Goal: Information Seeking & Learning: Learn about a topic

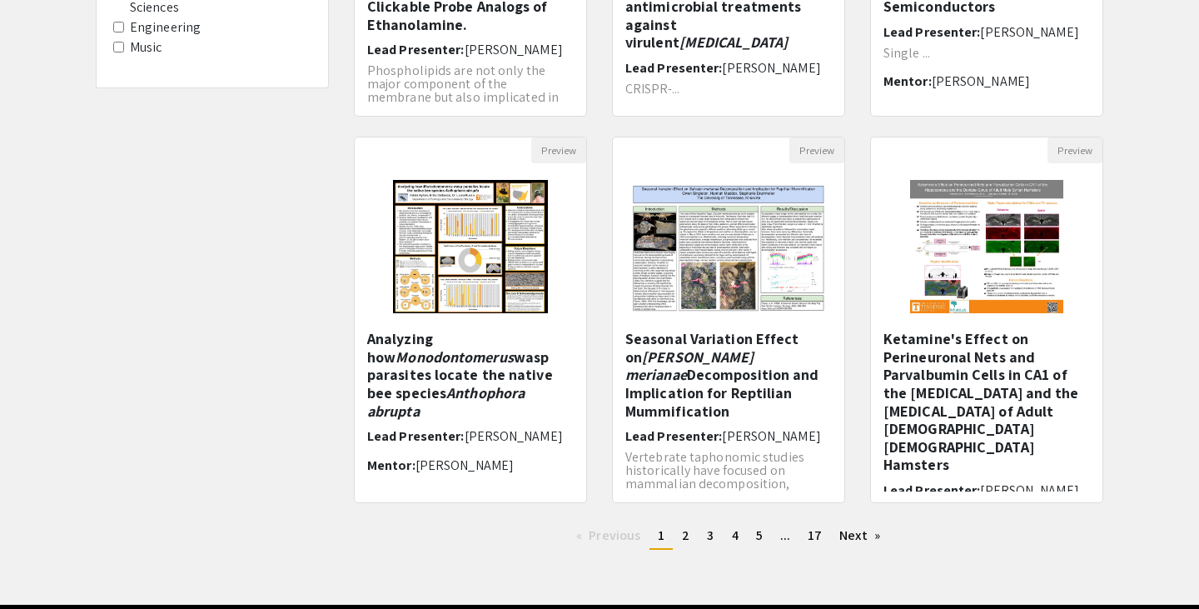
scroll to position [453, 0]
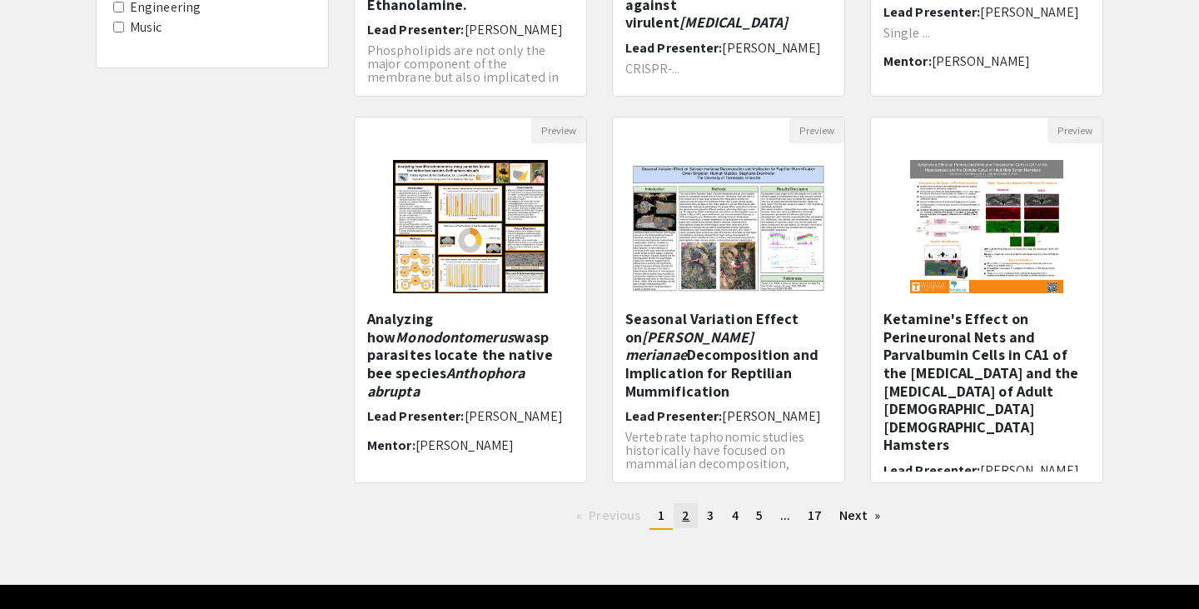
click at [682, 517] on span "2" at bounding box center [685, 514] width 7 height 17
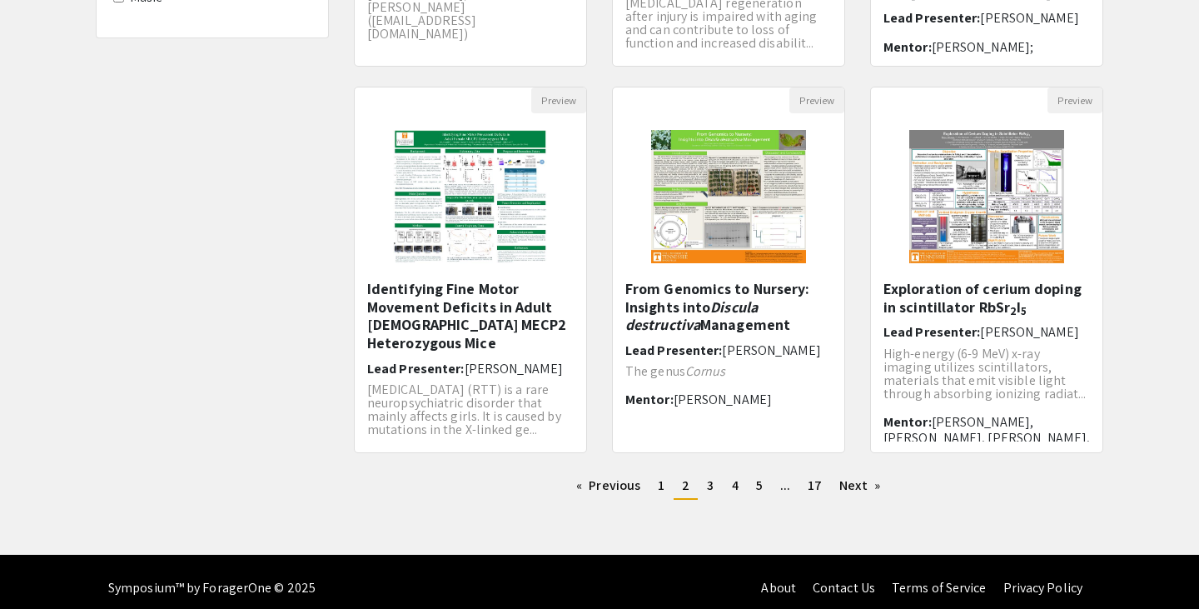
scroll to position [484, 0]
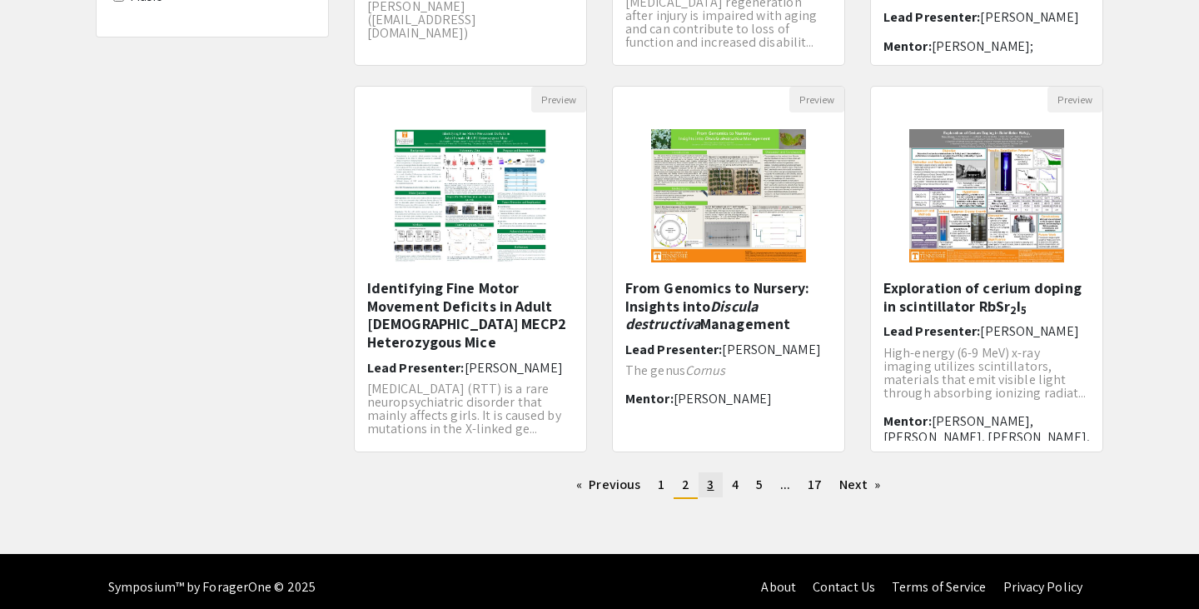
click at [713, 491] on span "3" at bounding box center [710, 483] width 7 height 17
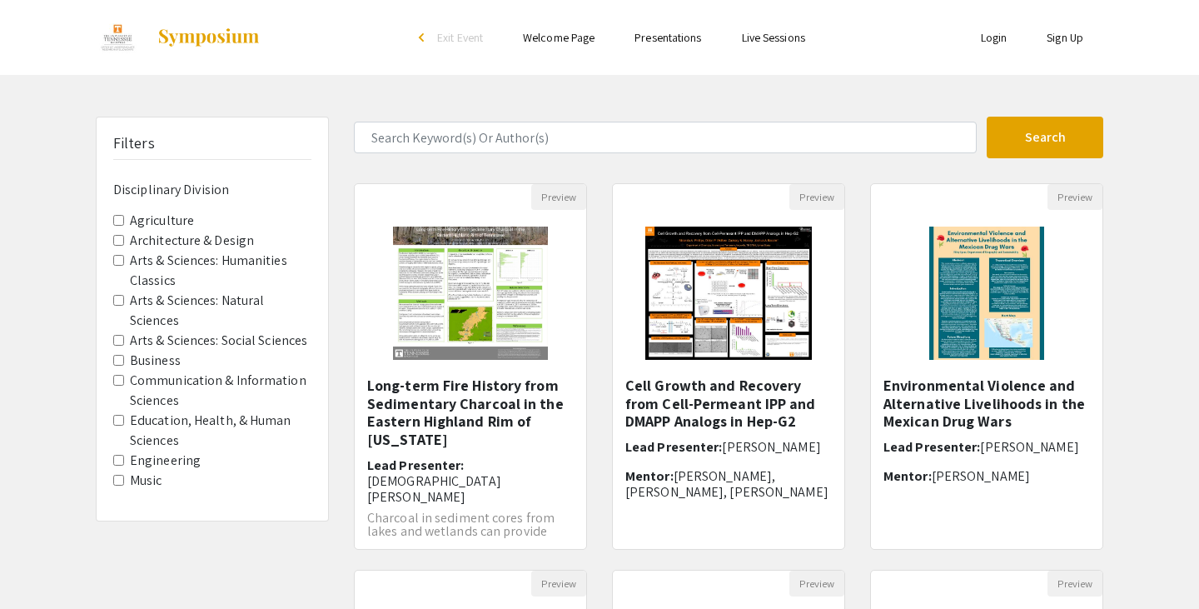
click at [168, 306] on label "Arts & Sciences: Natural Sciences" at bounding box center [220, 311] width 181 height 40
click at [124, 306] on Sciences "Arts & Sciences: Natural Sciences" at bounding box center [118, 300] width 11 height 11
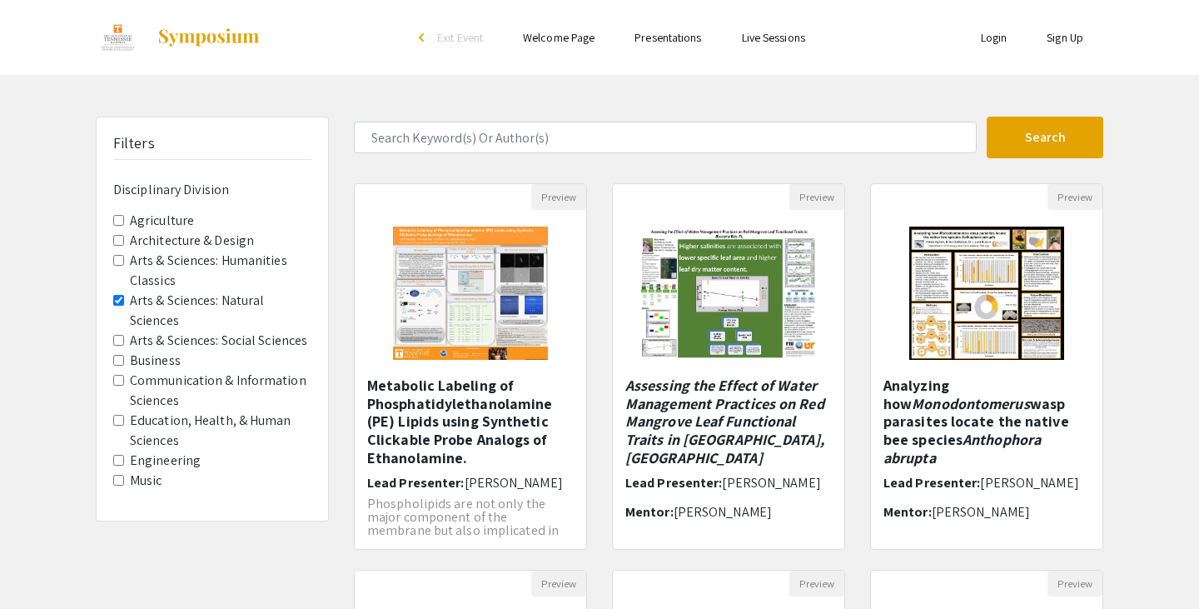
click at [162, 419] on label "Education, Health, & Human Sciences" at bounding box center [220, 430] width 181 height 40
click at [124, 419] on Sciences "Education, Health, & Human Sciences" at bounding box center [118, 420] width 11 height 11
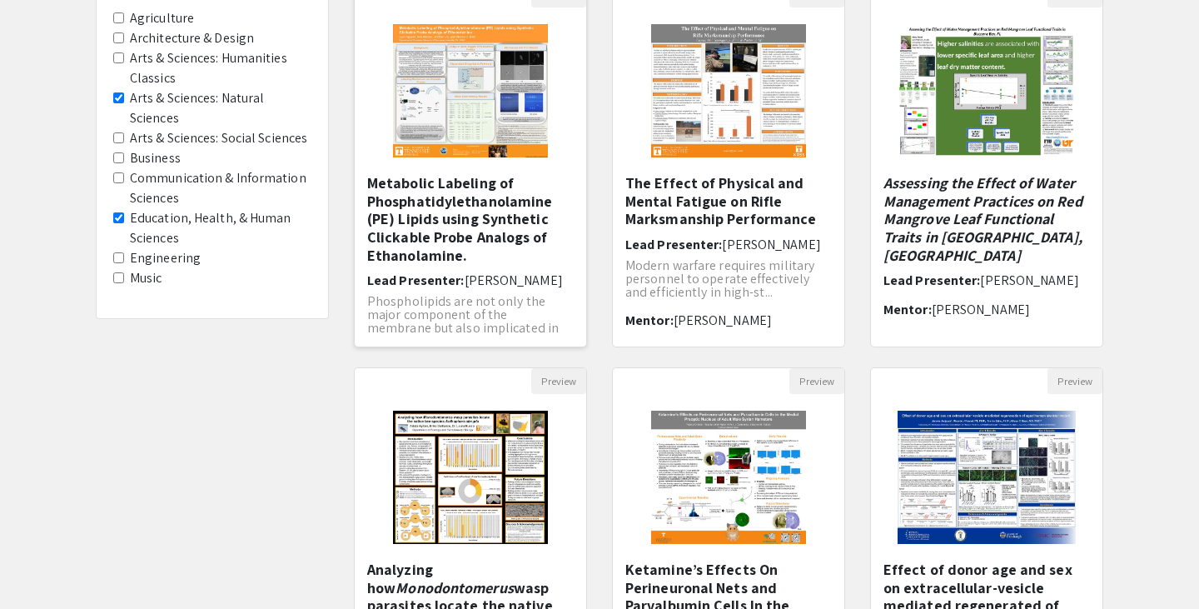
scroll to position [401, 0]
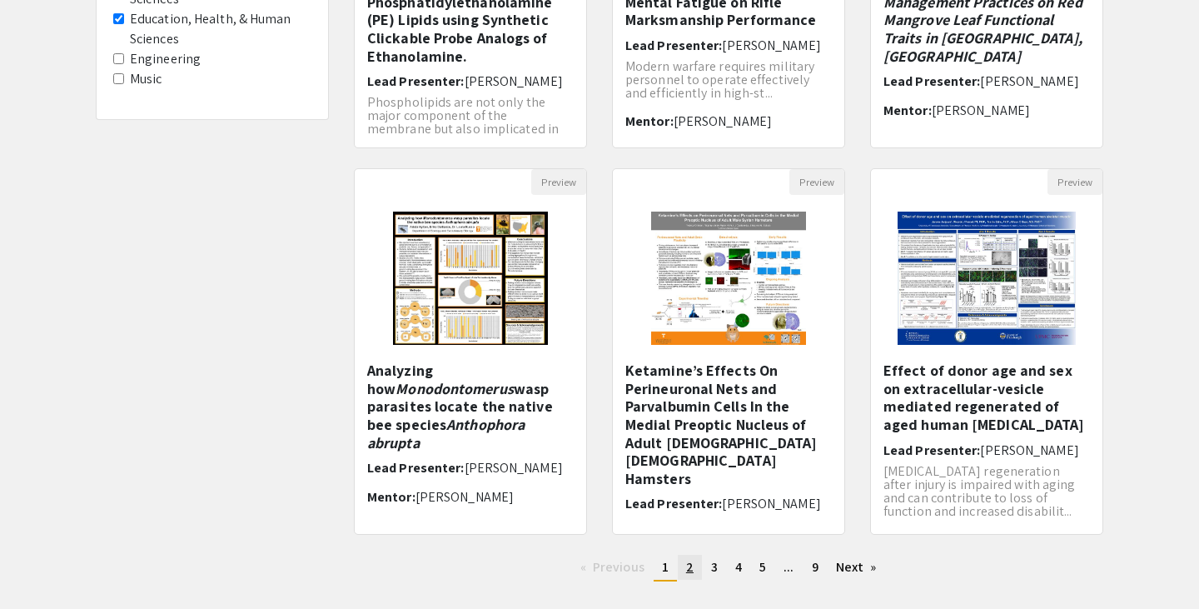
click at [693, 561] on link "page 2" at bounding box center [690, 566] width 24 height 25
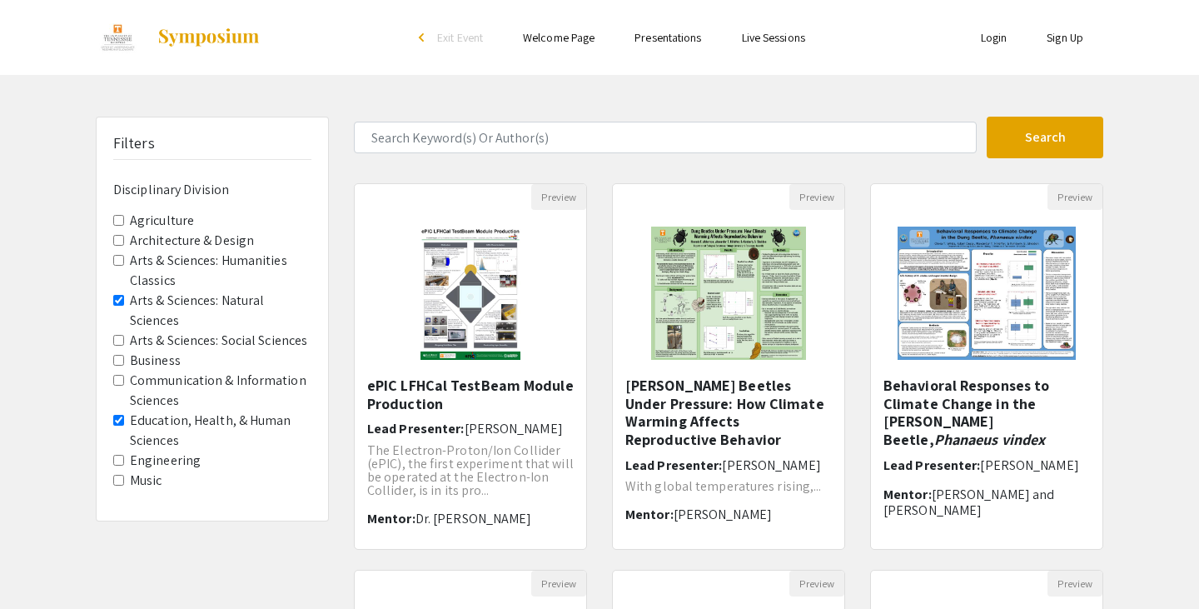
scroll to position [495, 0]
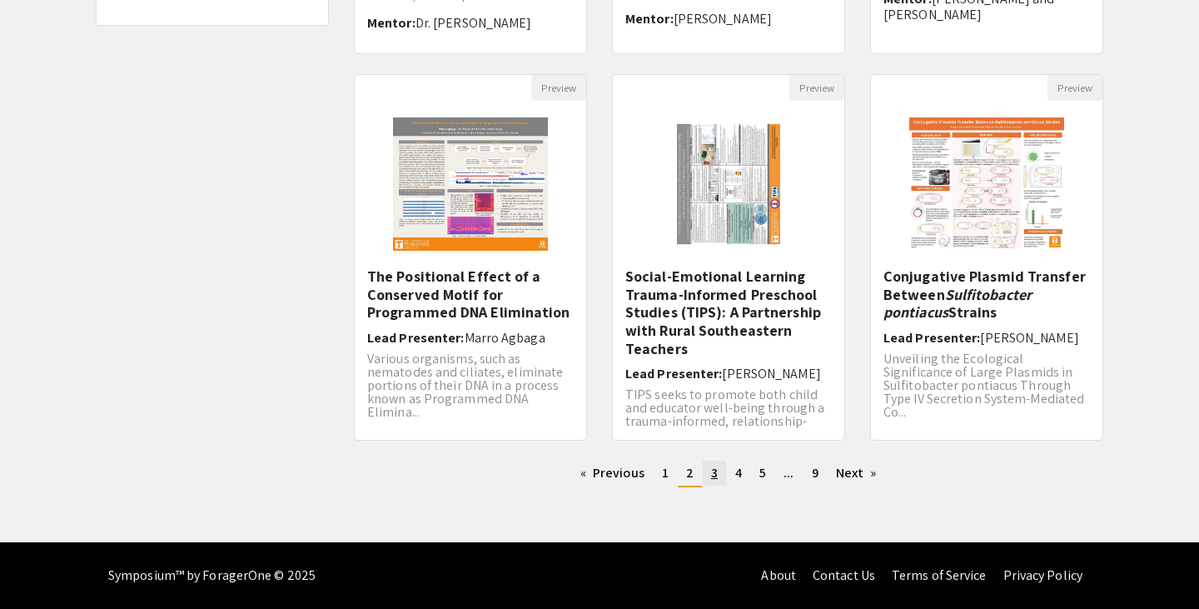
click at [713, 472] on span "3" at bounding box center [714, 472] width 7 height 17
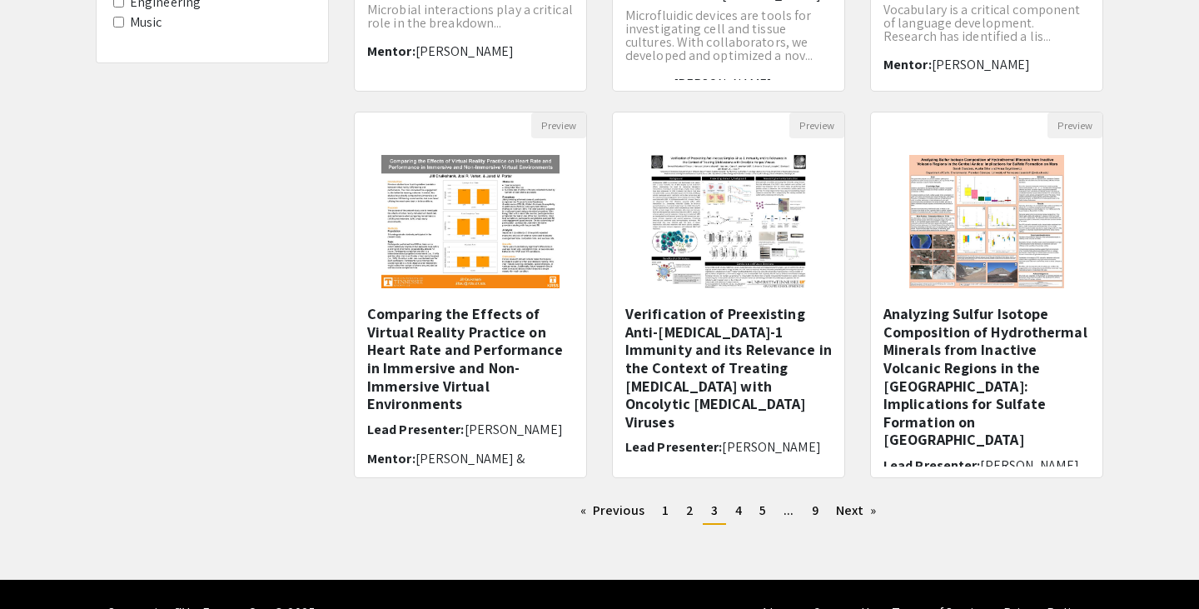
scroll to position [462, 0]
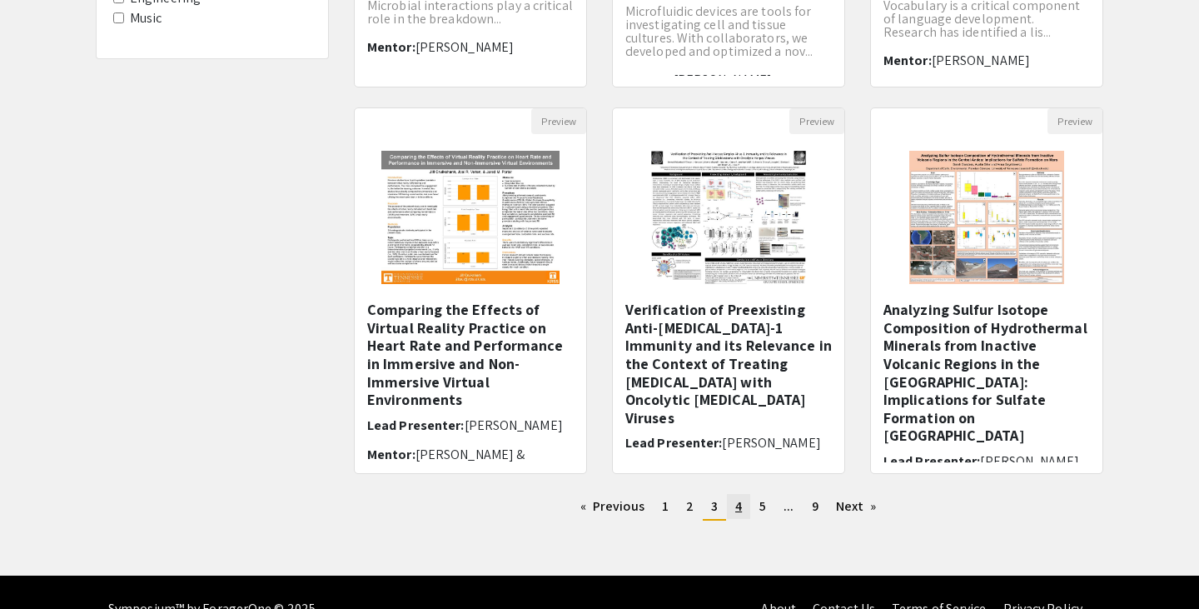
click at [739, 503] on span "4" at bounding box center [738, 505] width 7 height 17
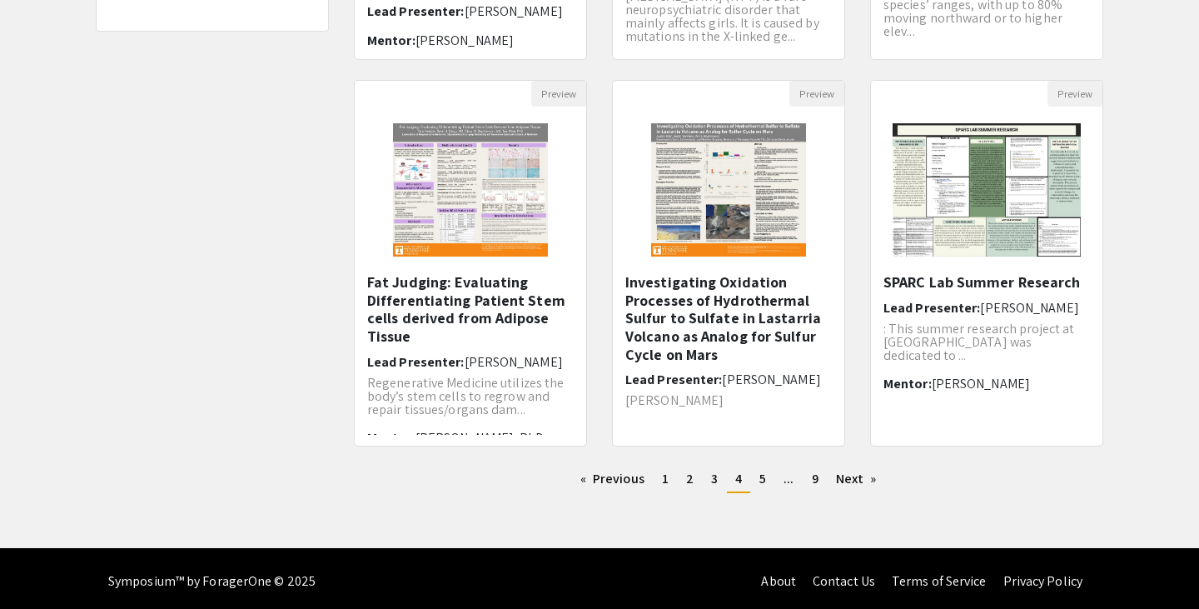
scroll to position [495, 0]
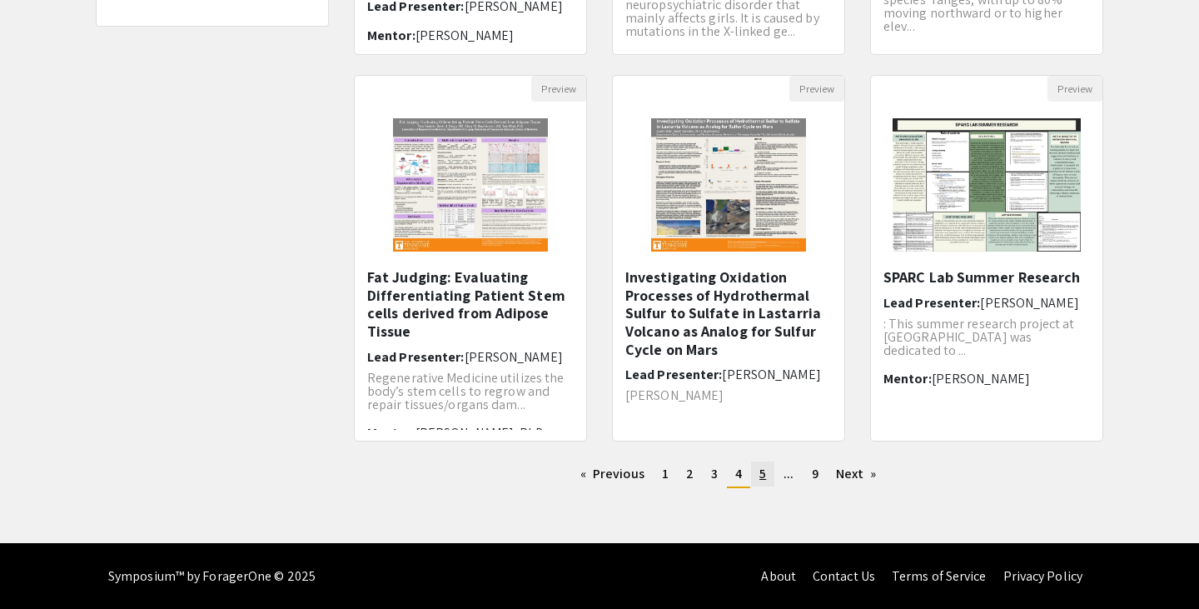
click at [760, 474] on span "5" at bounding box center [762, 473] width 7 height 17
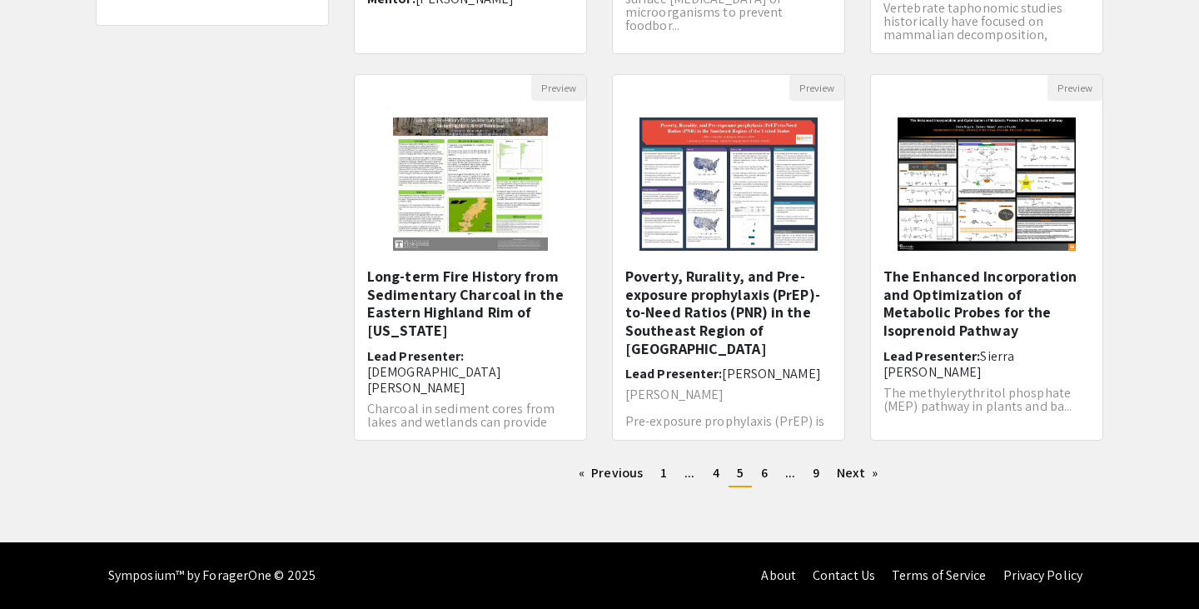
scroll to position [493, 0]
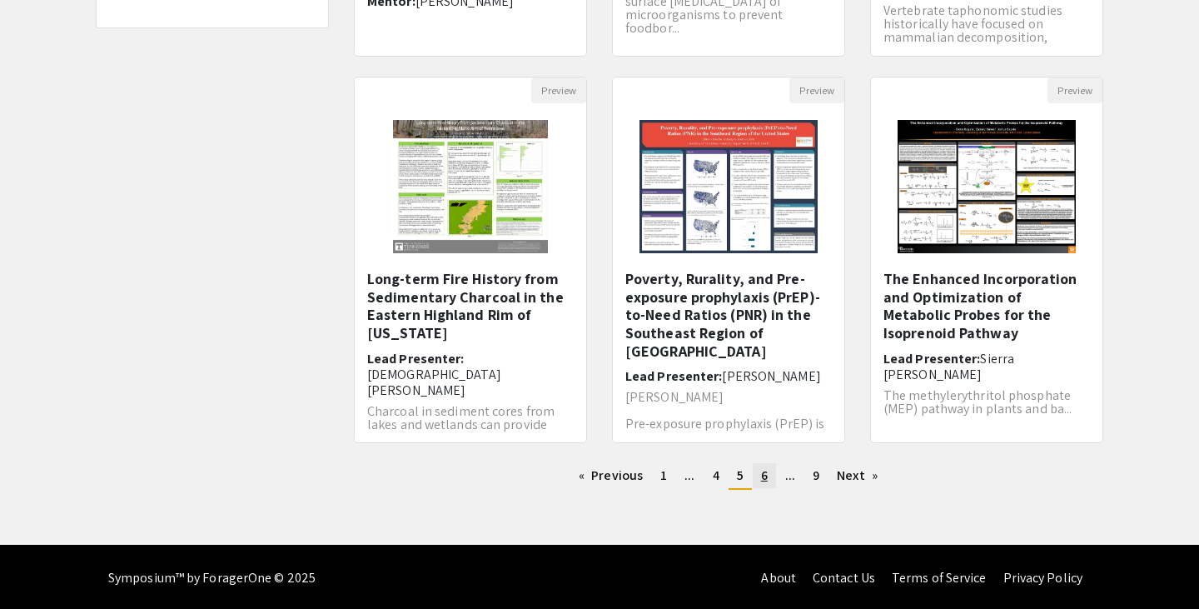
click at [762, 480] on span "6" at bounding box center [764, 474] width 7 height 17
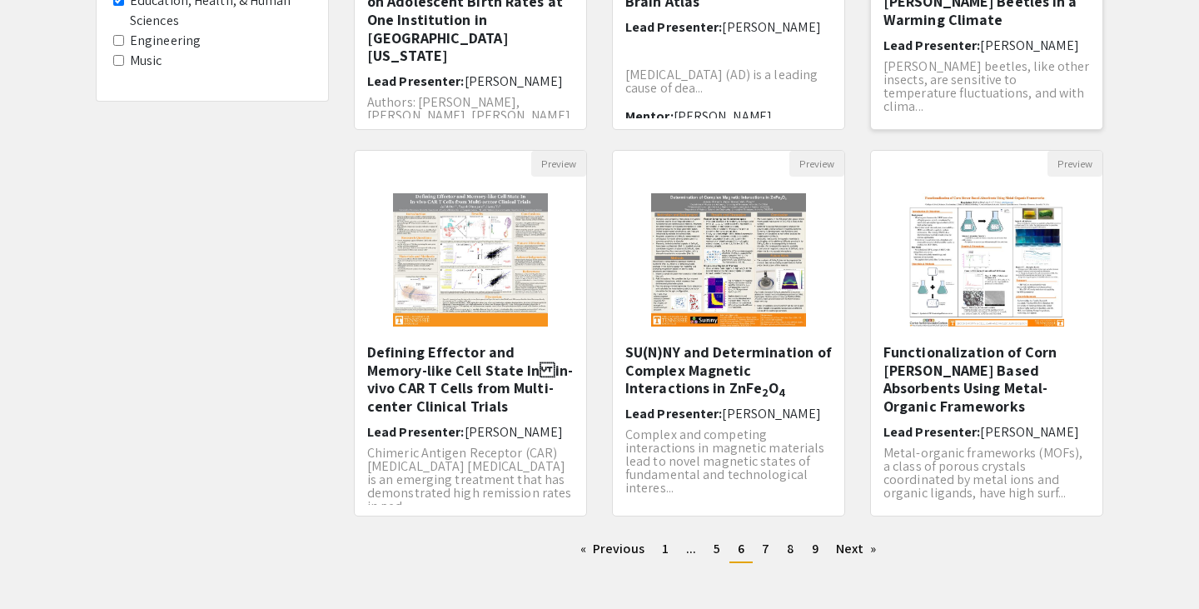
scroll to position [425, 0]
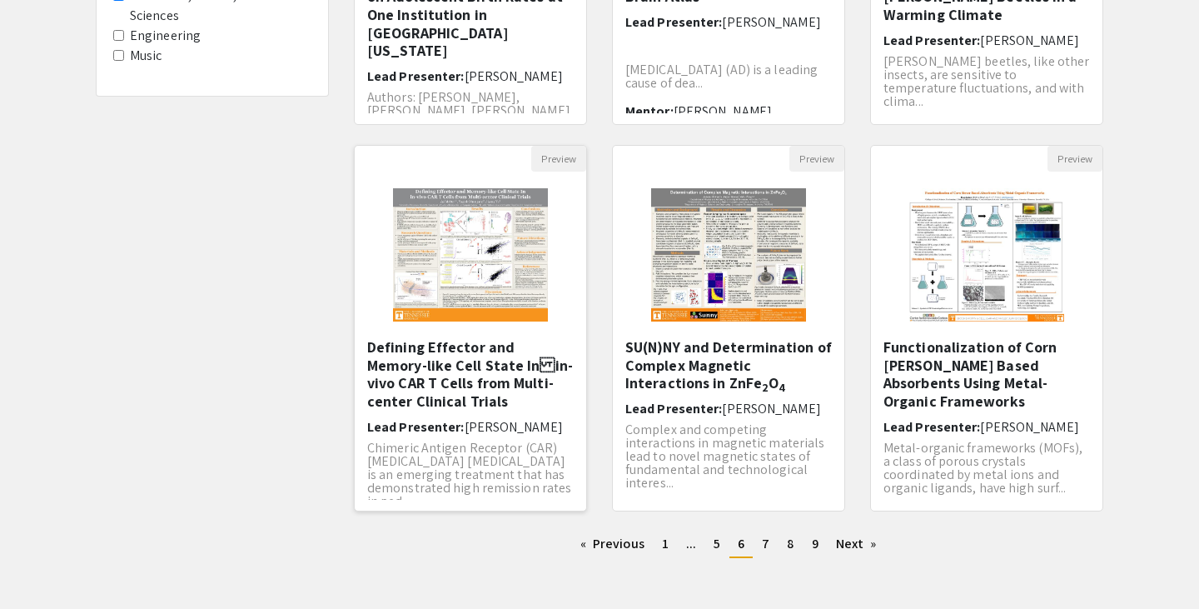
click at [511, 365] on h5 "Defining Effector and Memory-like Cell State Inin-vivo CAR T Cells from Multi-…" at bounding box center [470, 374] width 206 height 72
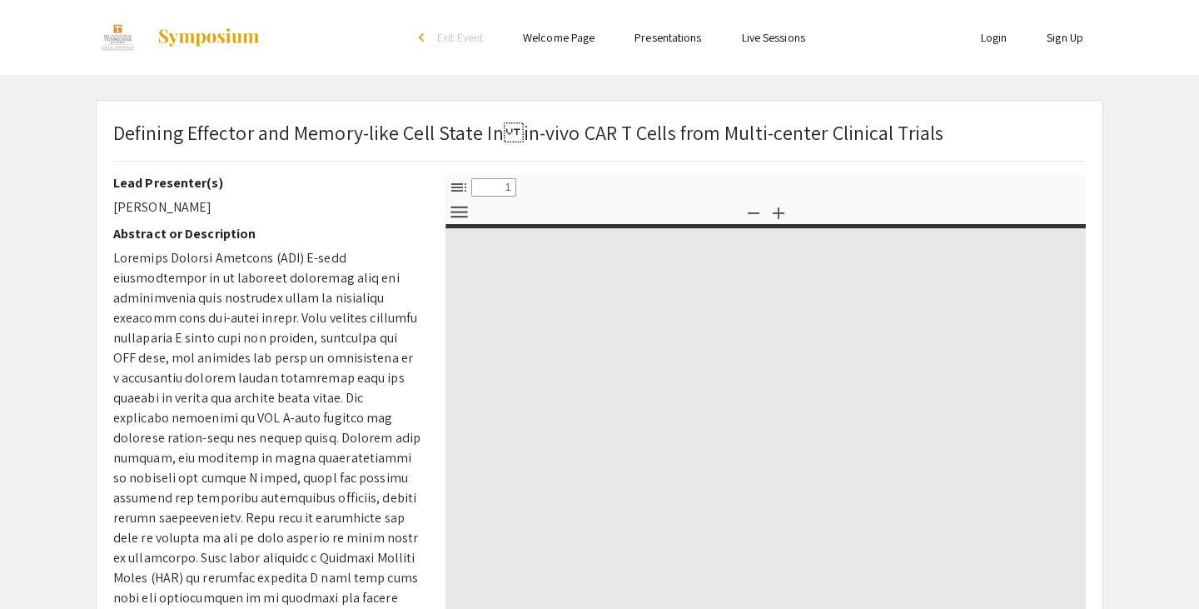
select select "custom"
type input "0"
select select "custom"
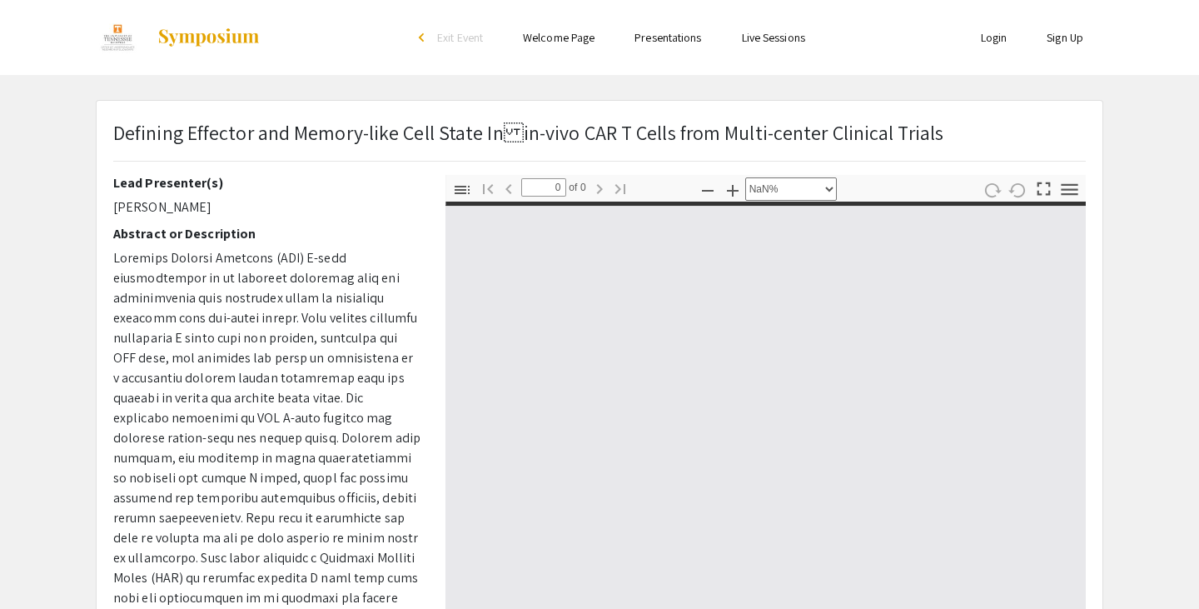
type input "1"
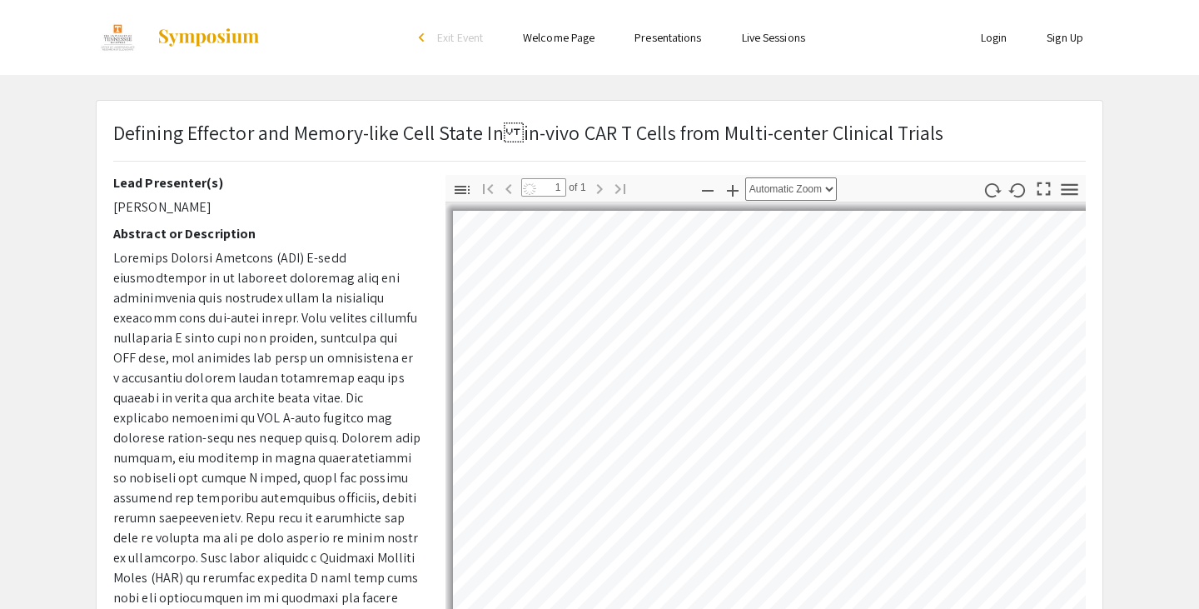
select select "auto"
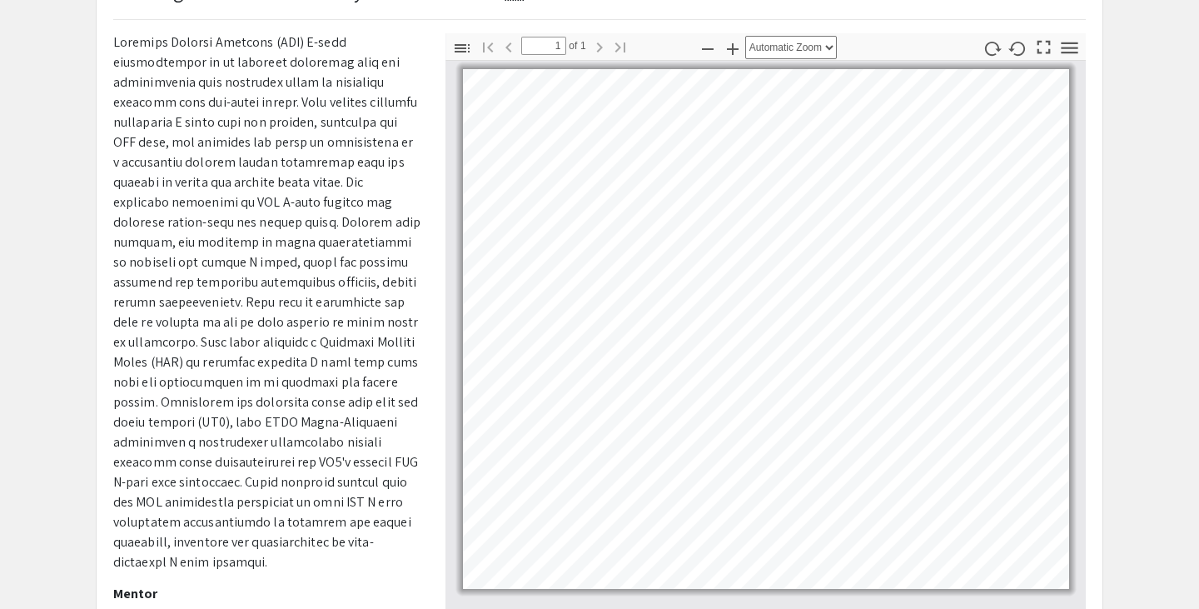
scroll to position [155, 0]
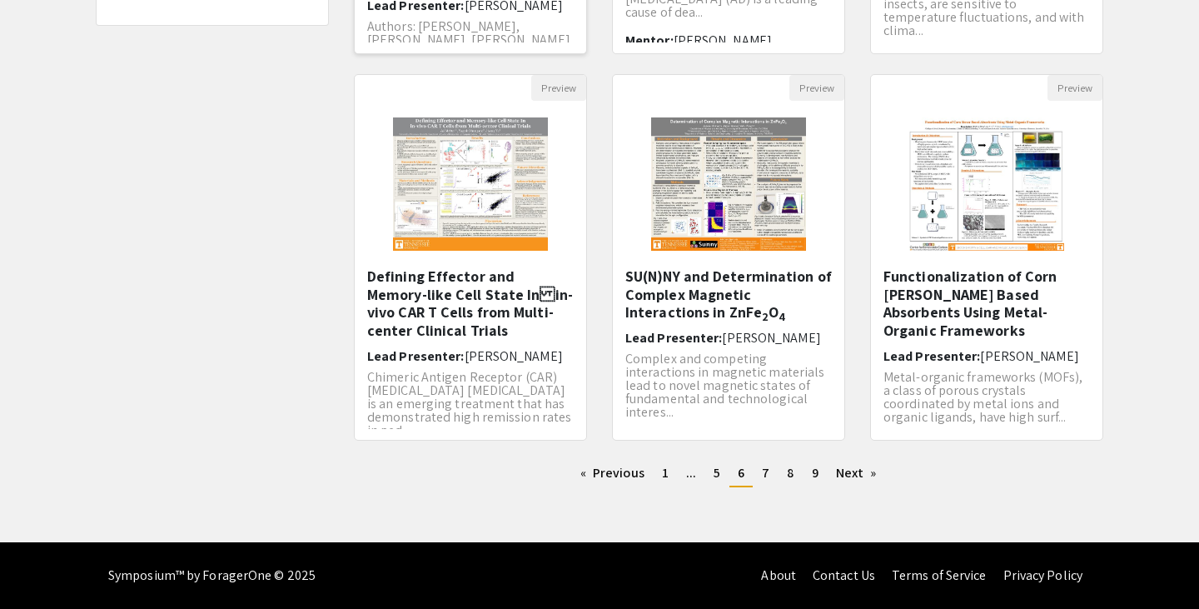
scroll to position [6, 0]
click at [771, 473] on link "page 7" at bounding box center [765, 472] width 24 height 25
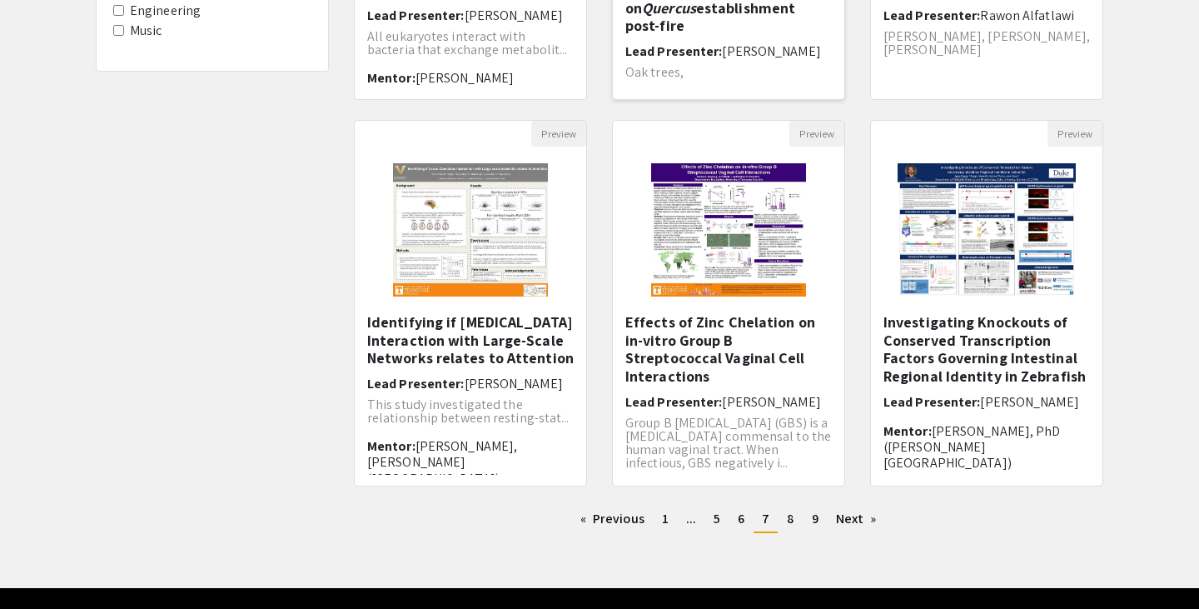
scroll to position [495, 0]
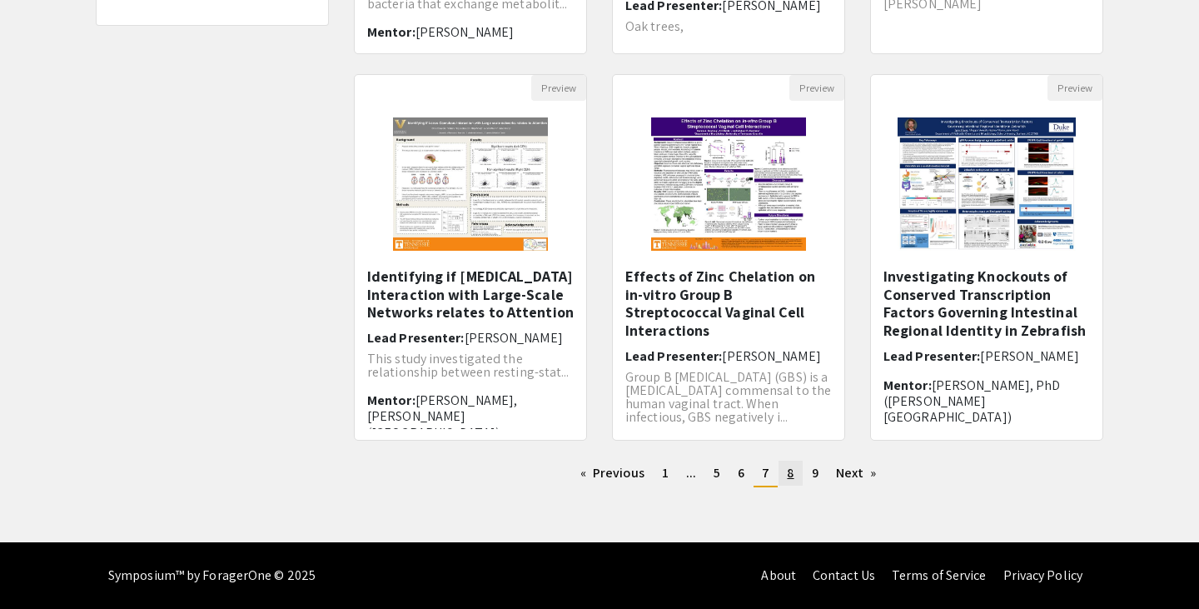
click at [792, 469] on span "8" at bounding box center [790, 472] width 7 height 17
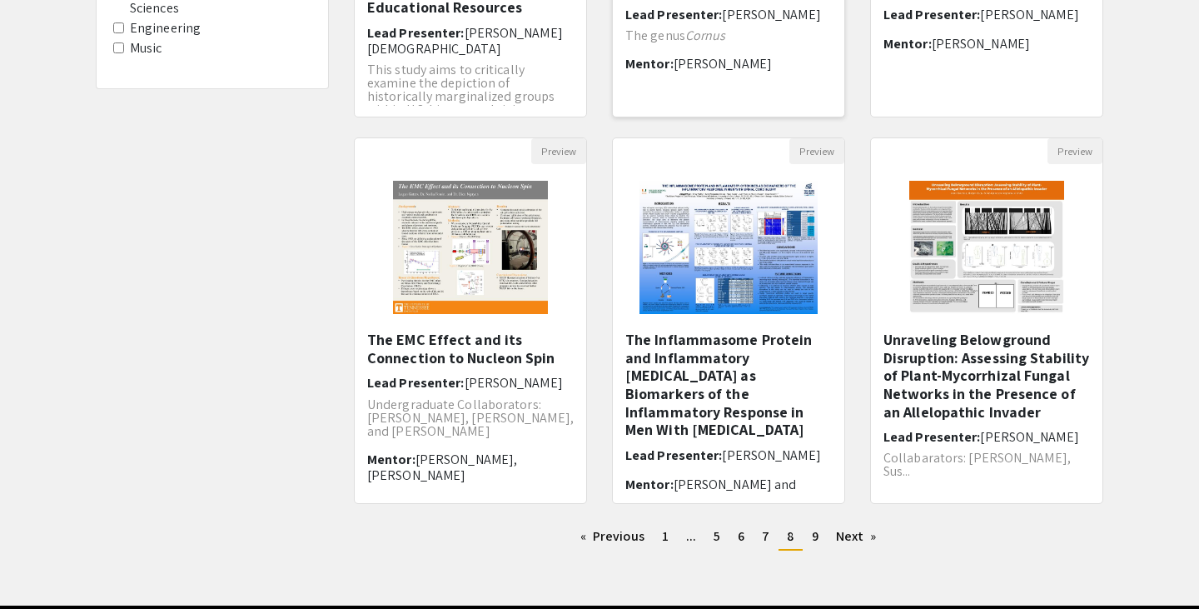
scroll to position [433, 0]
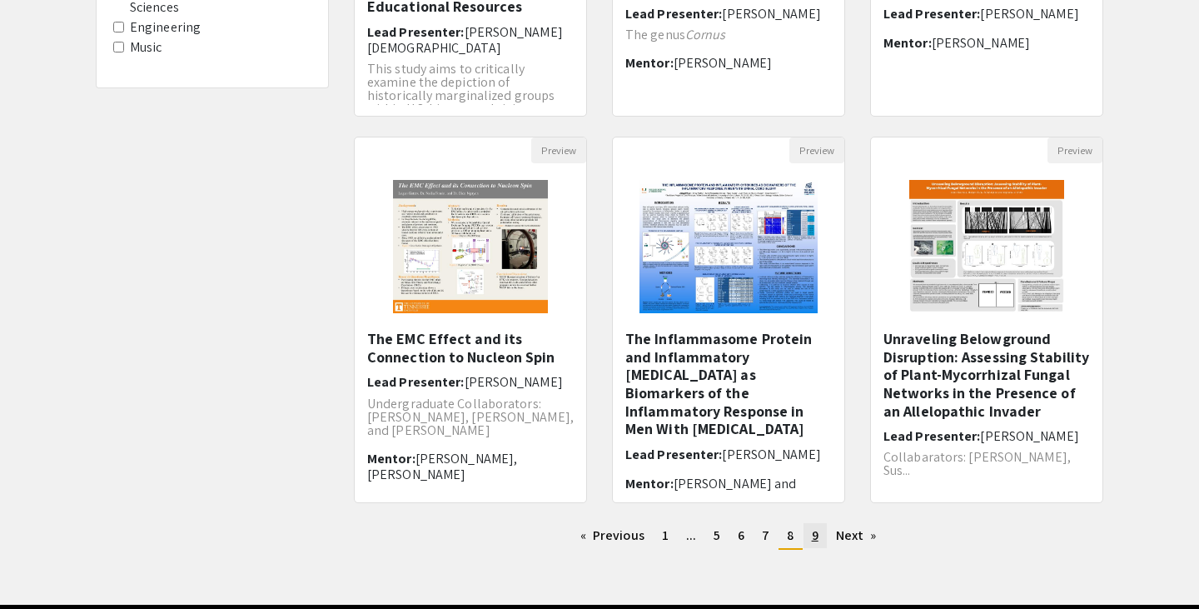
click at [815, 537] on span "9" at bounding box center [815, 534] width 7 height 17
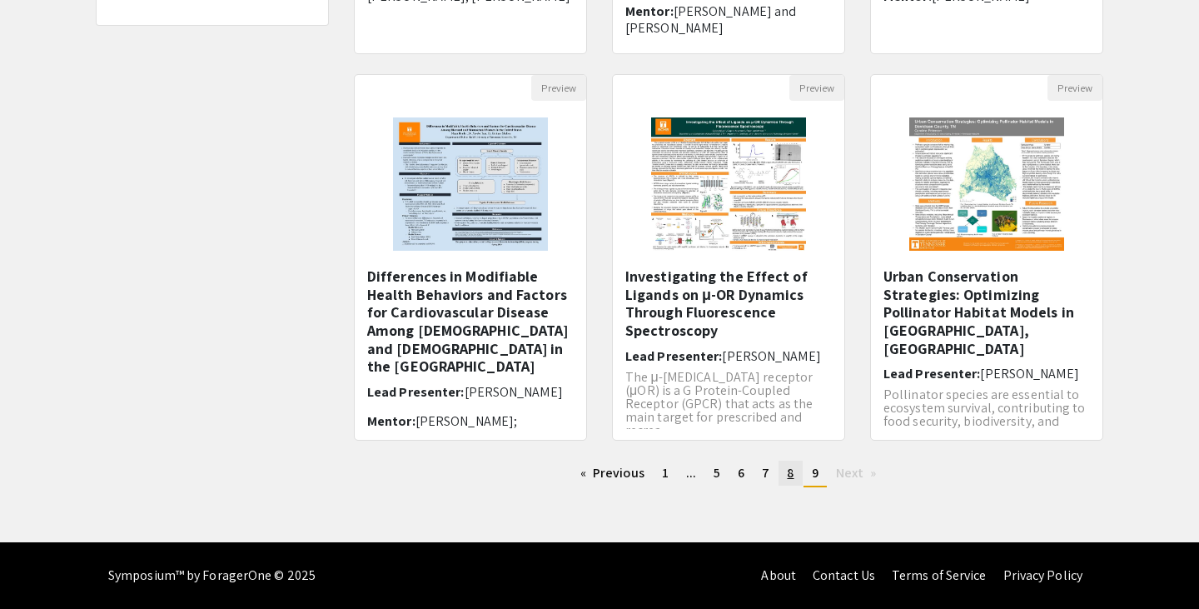
click at [798, 484] on link "page 8" at bounding box center [789, 472] width 23 height 25
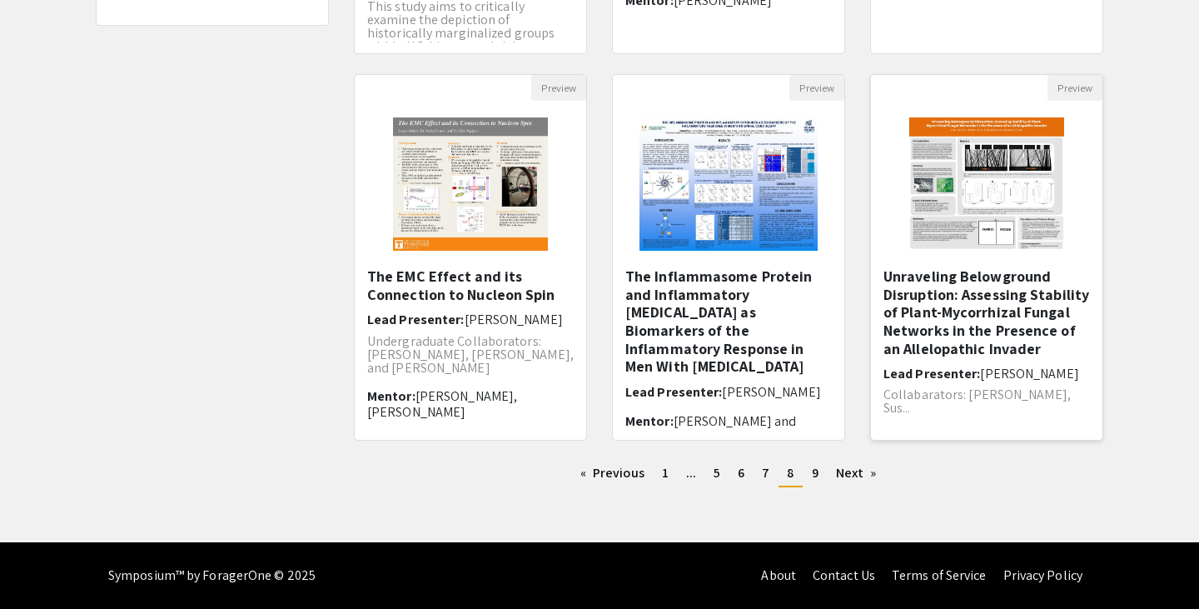
click at [1014, 275] on h5 "Unraveling Belowground Disruption: Assessing Stability of Plant-Mycorrhizal Fun…" at bounding box center [986, 312] width 206 height 90
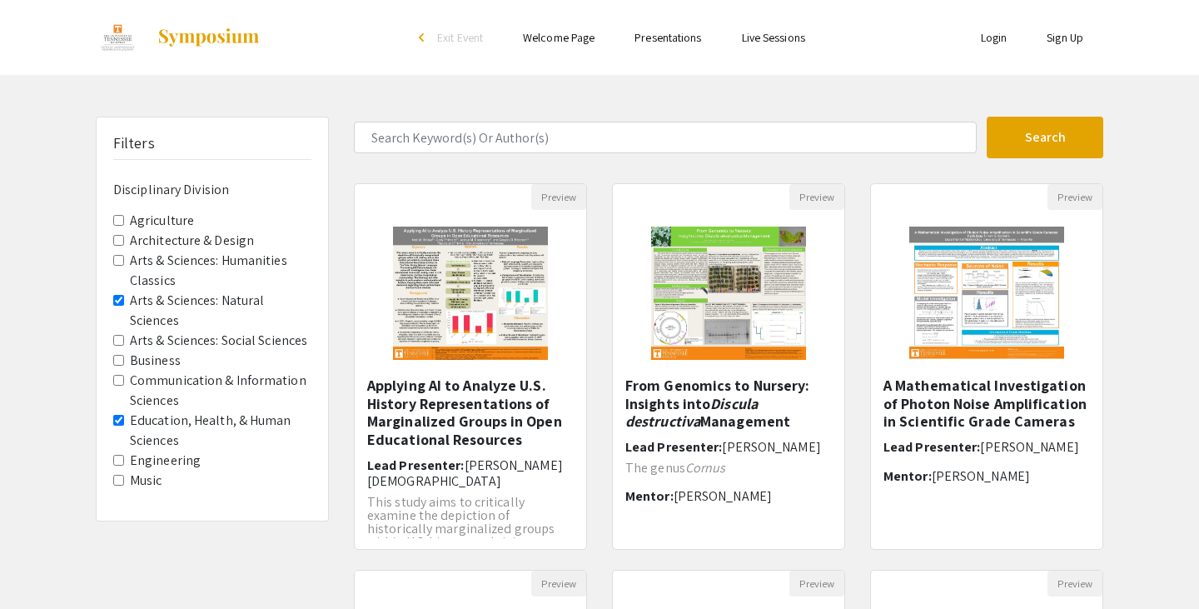
select select "custom"
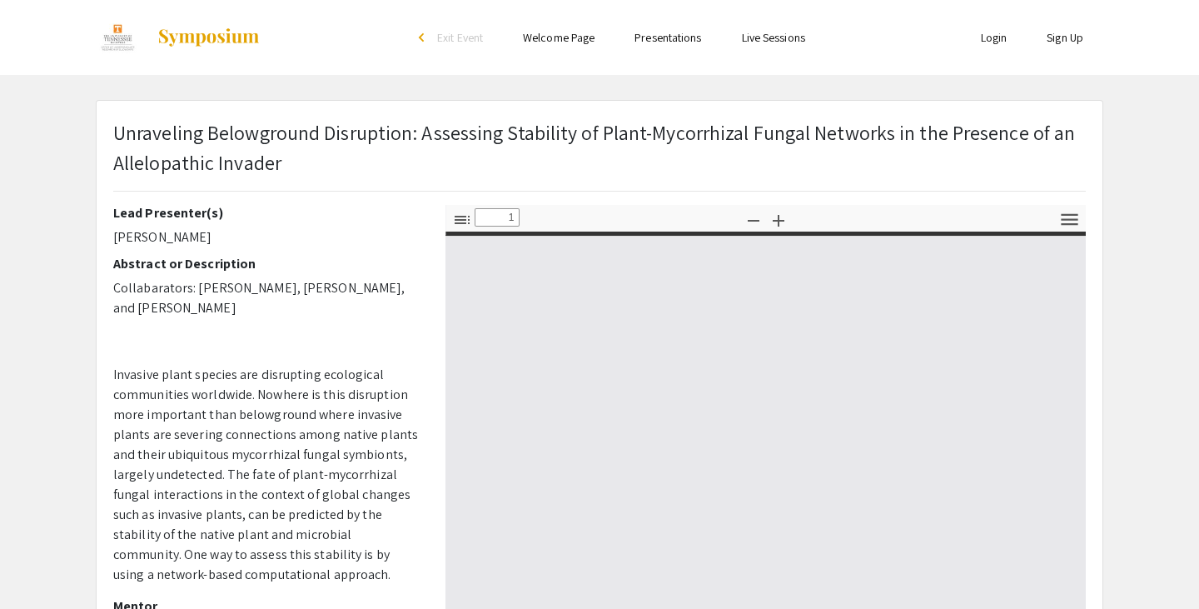
type input "0"
select select "custom"
type input "1"
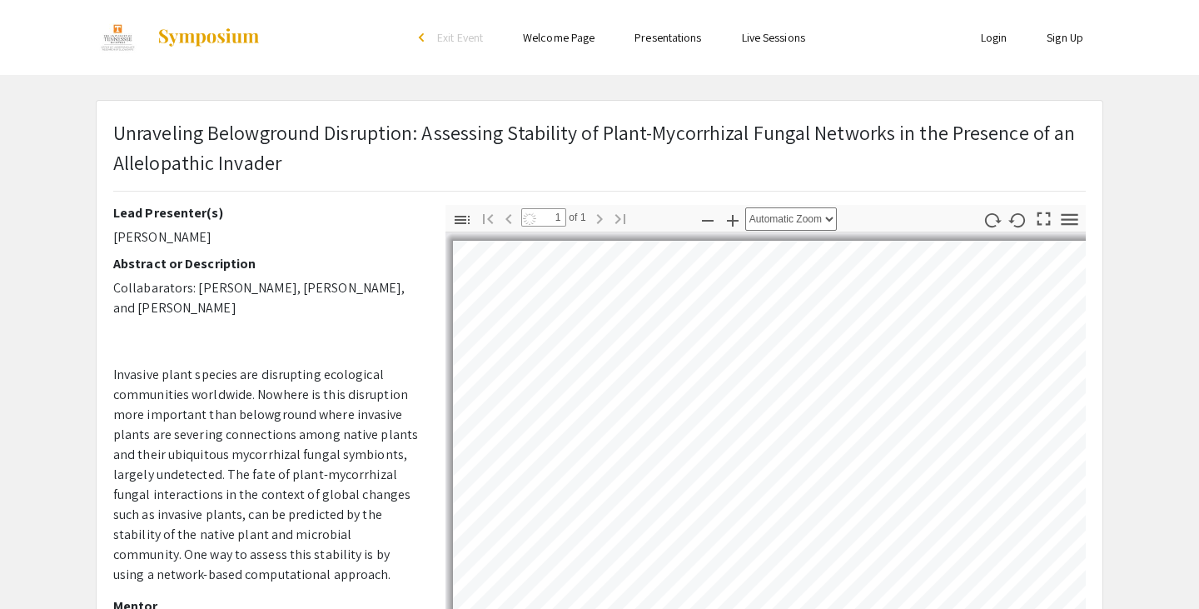
select select "auto"
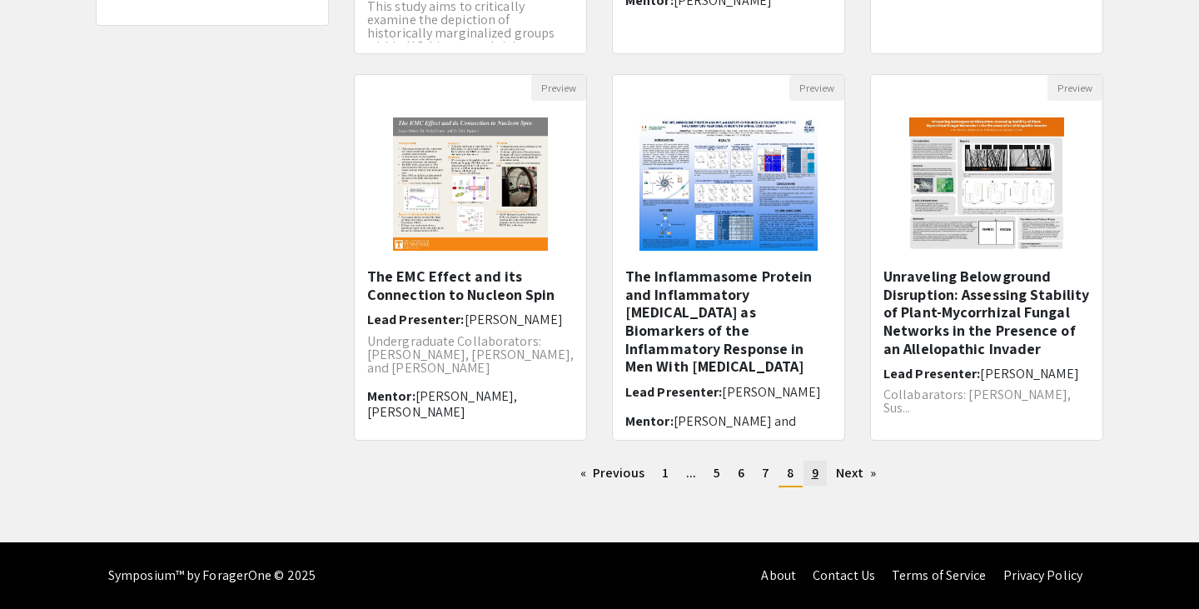
click at [813, 467] on span "9" at bounding box center [815, 472] width 7 height 17
